Goal: Task Accomplishment & Management: Manage account settings

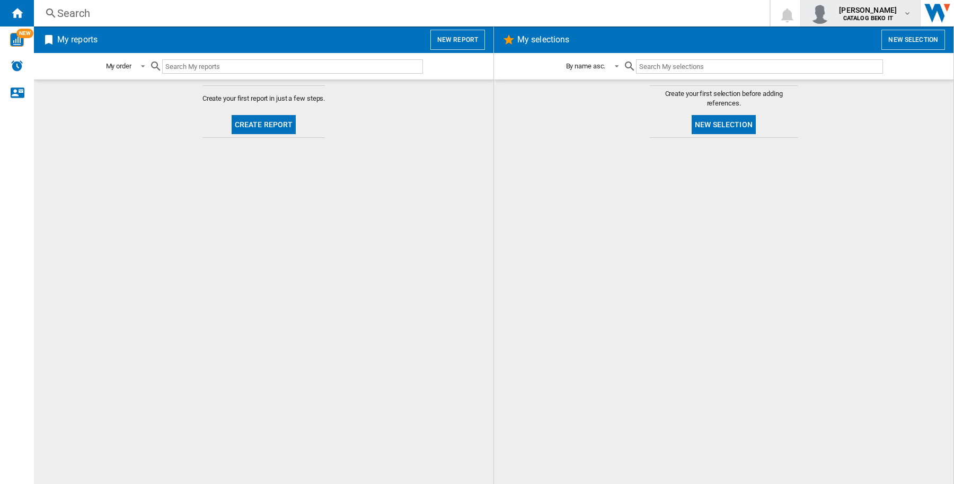
click at [847, 25] on button "[PERSON_NAME] CATALOG BEKO IT" at bounding box center [860, 13] width 119 height 26
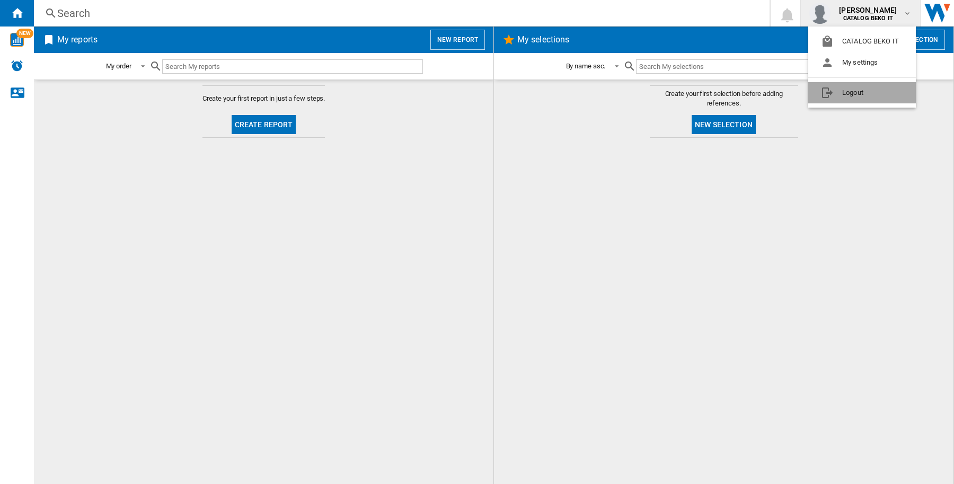
click at [847, 87] on button "Logout" at bounding box center [862, 92] width 108 height 21
